Goal: Task Accomplishment & Management: Manage account settings

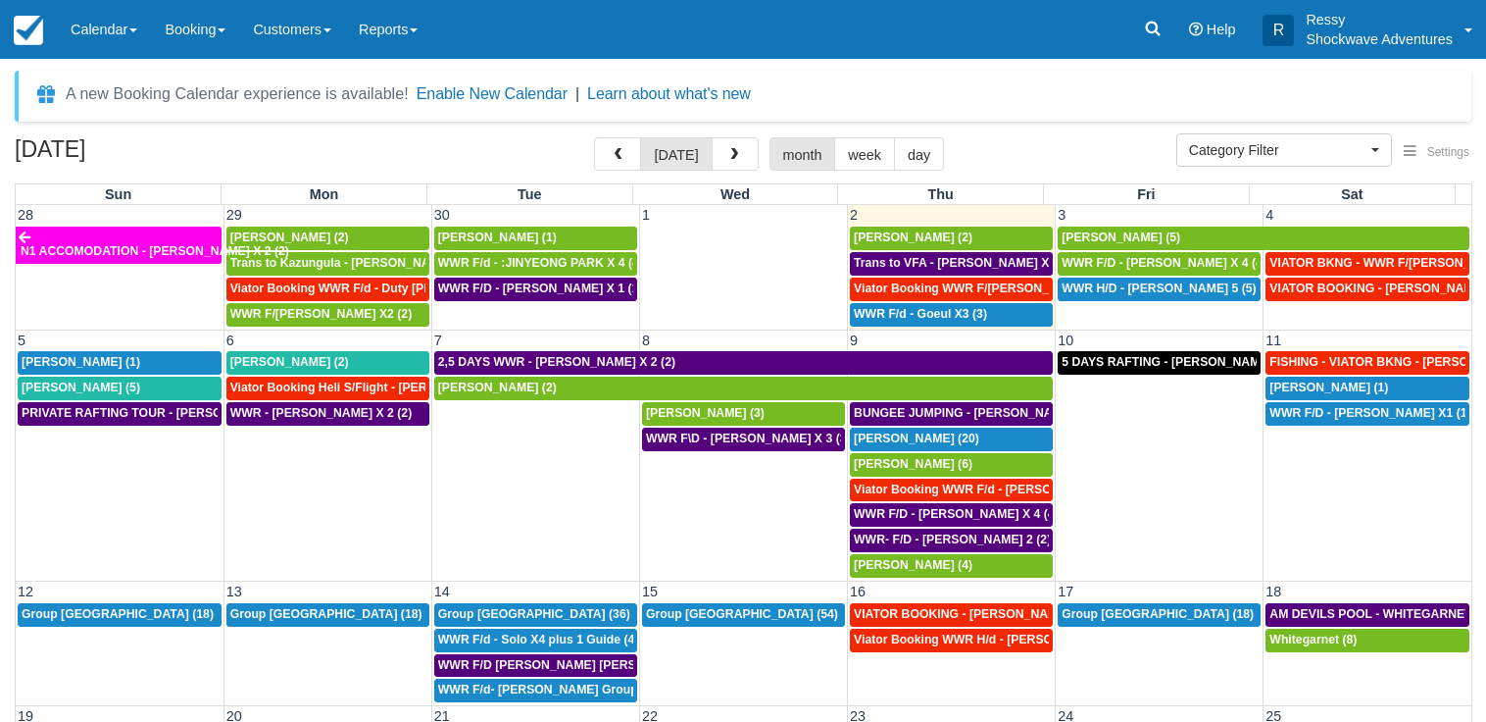
select select
click at [1152, 291] on span "WWR H/D - ALEX X 5 (5)" at bounding box center [1159, 288] width 194 height 14
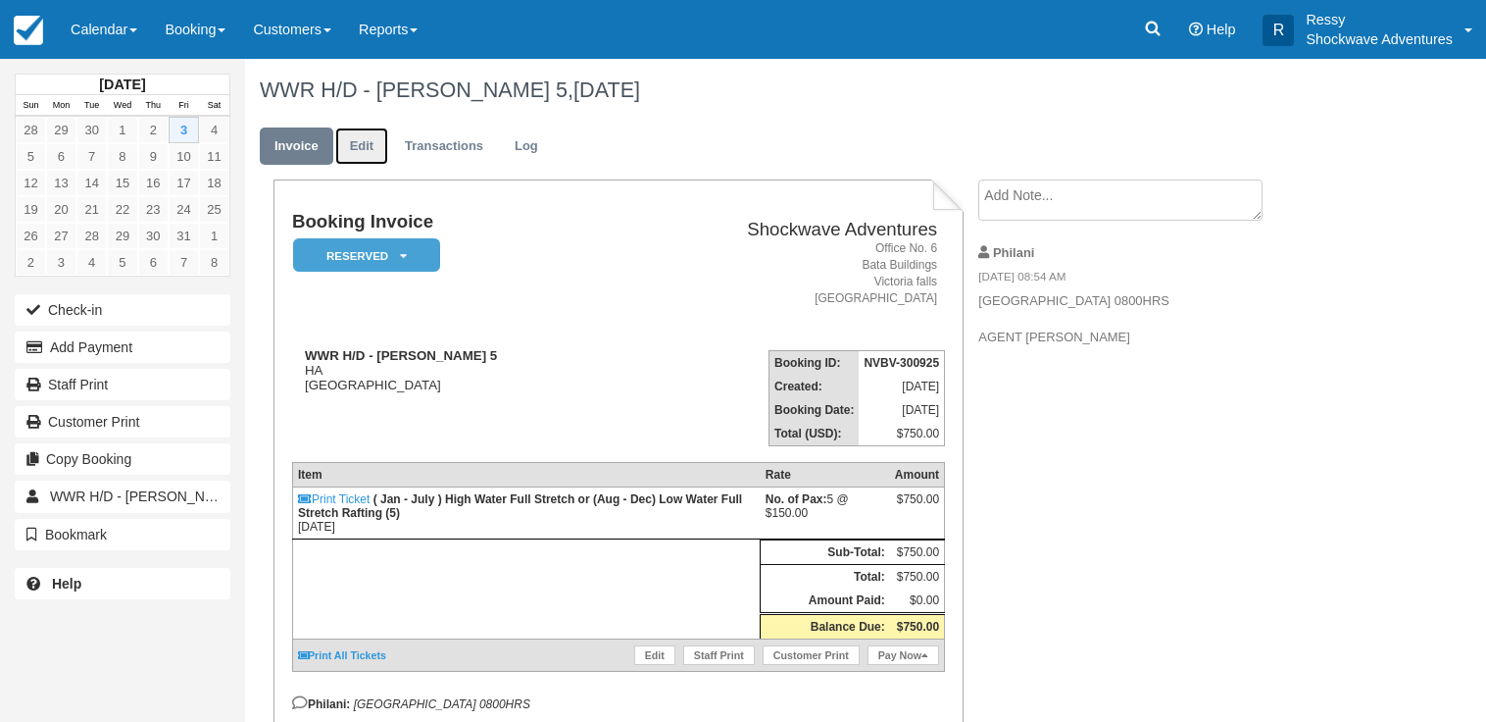
click at [368, 144] on link "Edit" at bounding box center [361, 146] width 53 height 38
